Goal: Find contact information: Find contact information

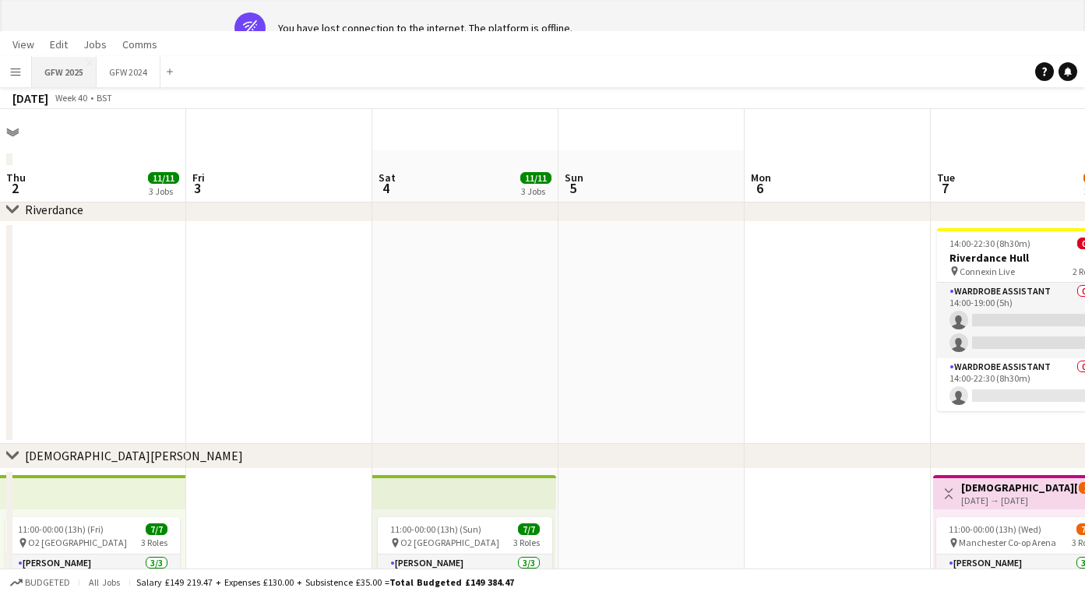
scroll to position [0, 598]
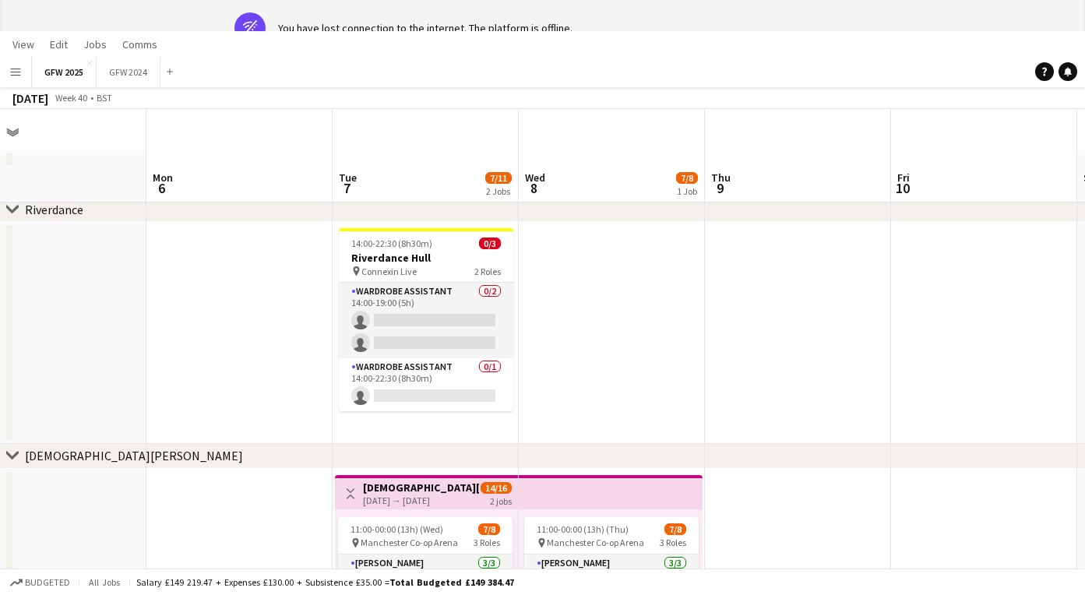
click at [21, 66] on app-icon "Menu" at bounding box center [15, 71] width 12 height 12
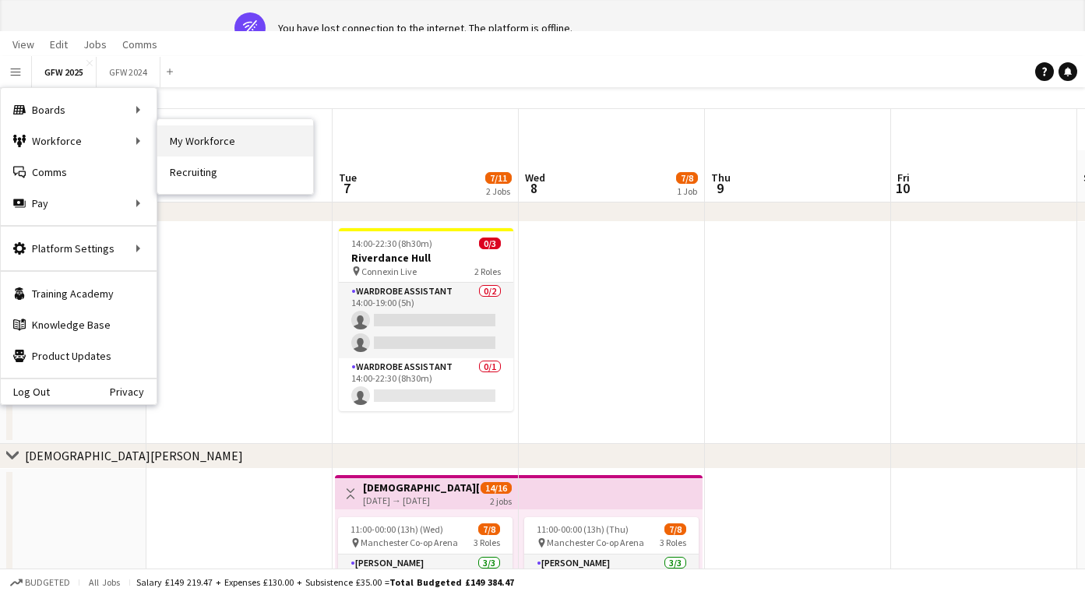
click at [217, 136] on link "My Workforce" at bounding box center [235, 140] width 156 height 31
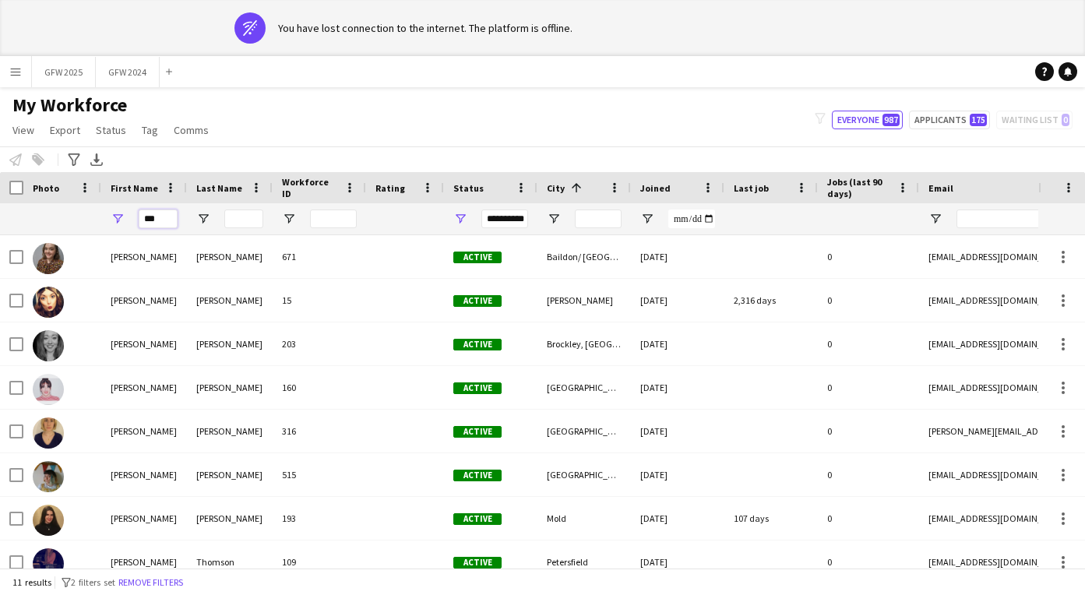
click at [164, 218] on input "***" at bounding box center [158, 219] width 39 height 19
type input "*****"
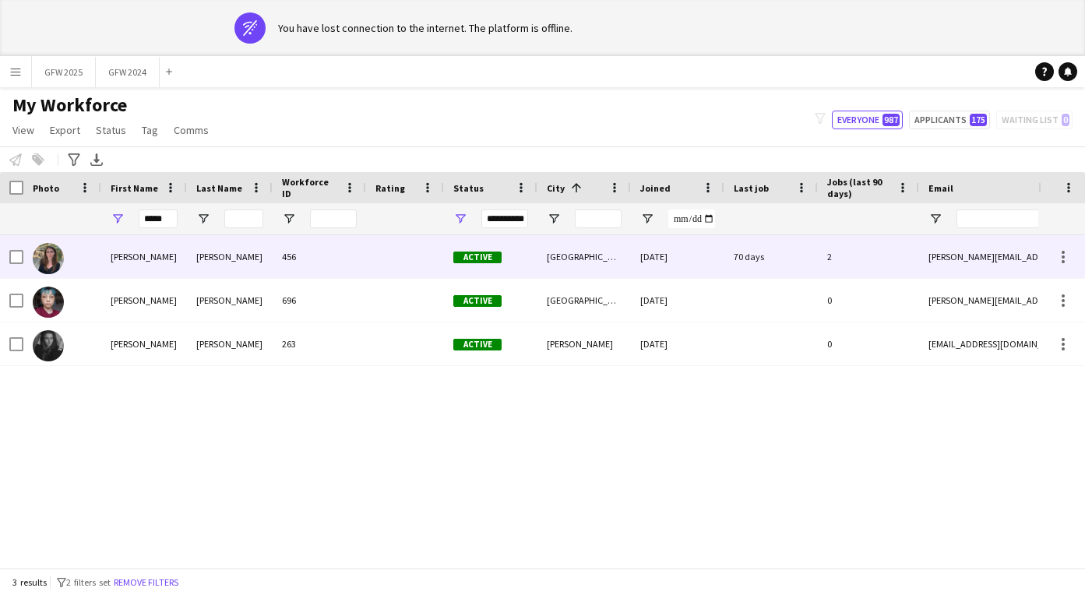
click at [340, 269] on div "456" at bounding box center [319, 256] width 93 height 43
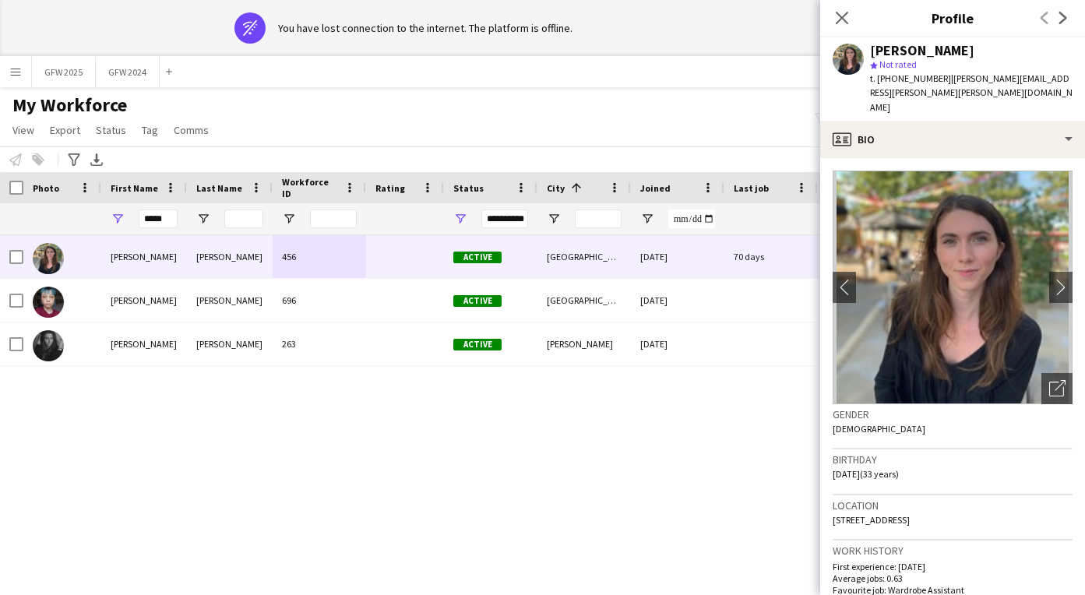
drag, startPoint x: 893, startPoint y: 79, endPoint x: 942, endPoint y: 76, distance: 49.9
click at [942, 76] on span "t. [PHONE_NUMBER]" at bounding box center [910, 78] width 81 height 12
copy span "07878619467"
click at [58, 63] on button "GFW 2025 Close" at bounding box center [64, 72] width 64 height 30
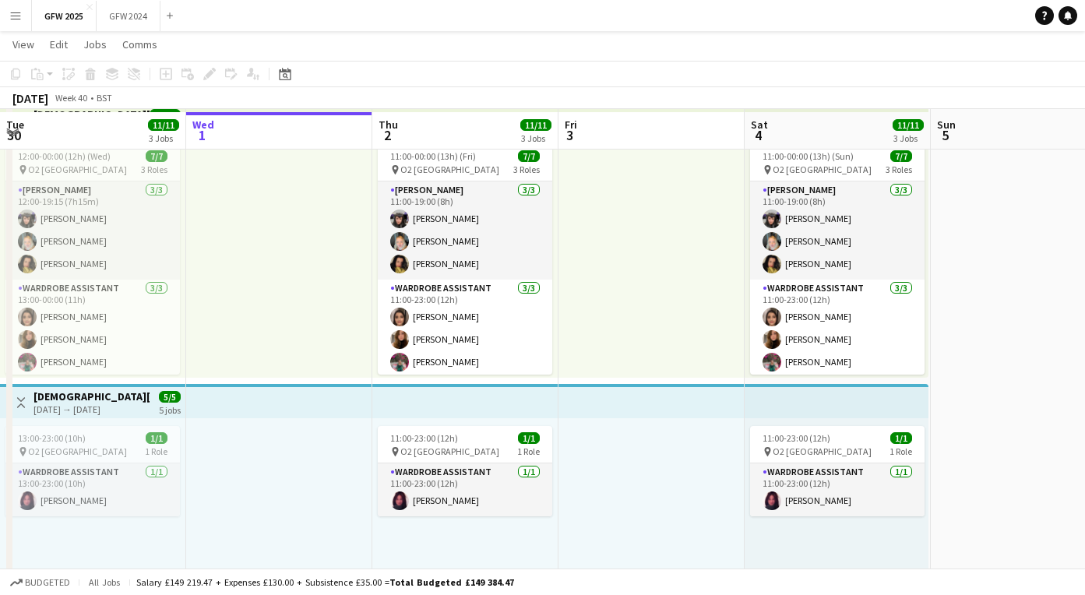
scroll to position [384, 0]
